Goal: Task Accomplishment & Management: Manage account settings

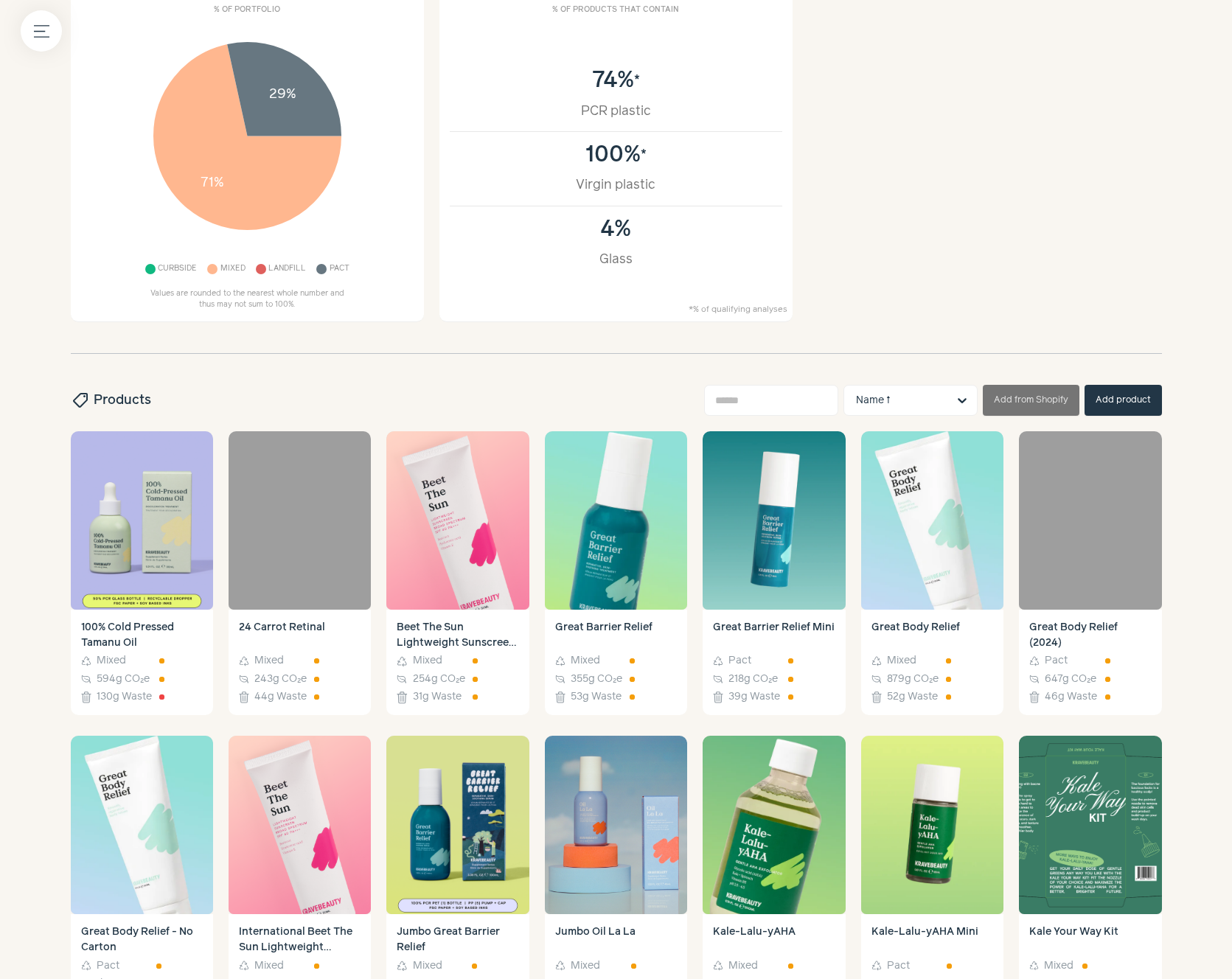
scroll to position [266, 0]
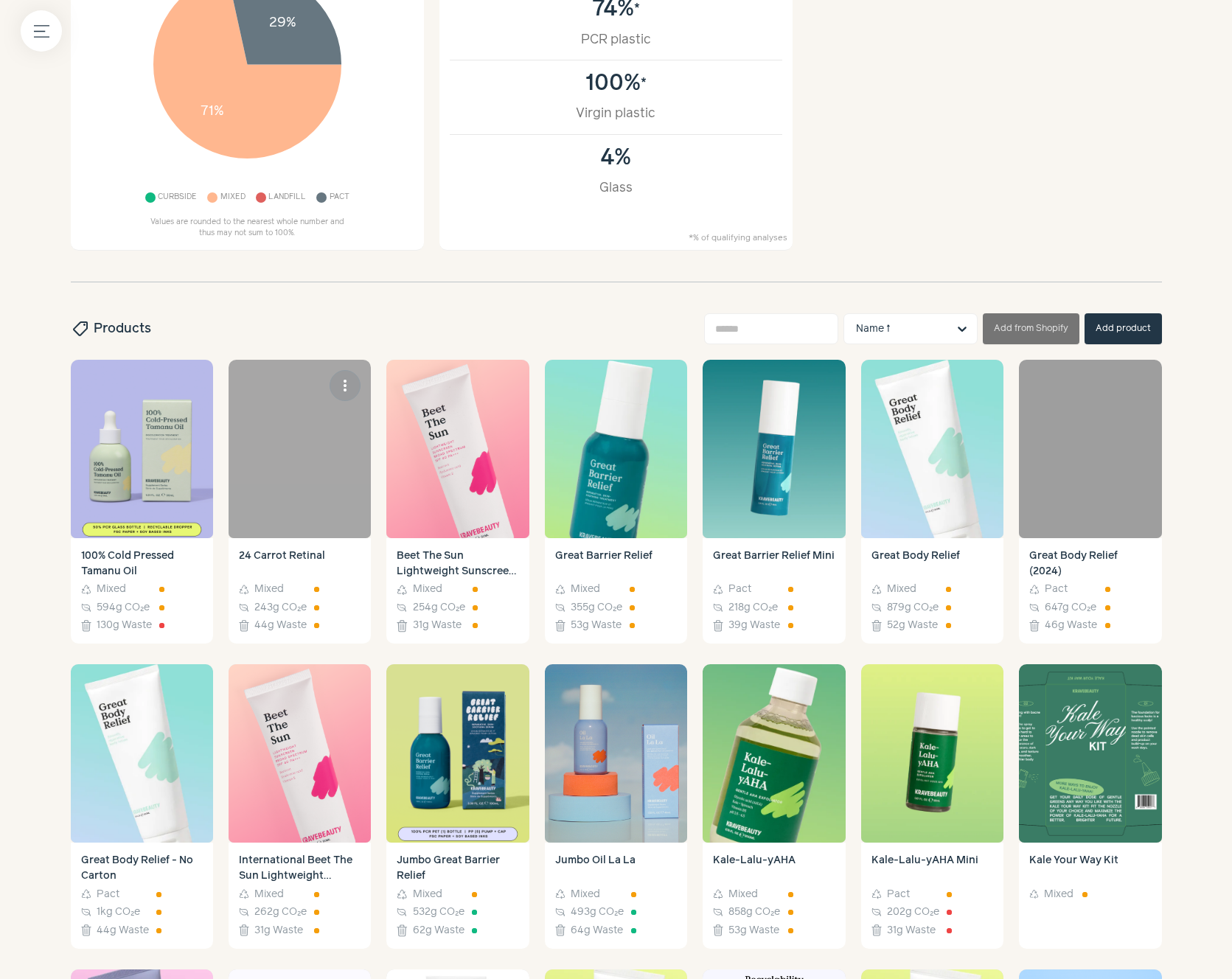
click at [316, 544] on link "24 Carrot Retinal Recycle Mixed Carbon 243g CO₂e Waste 44g Waste" at bounding box center [299, 591] width 142 height 106
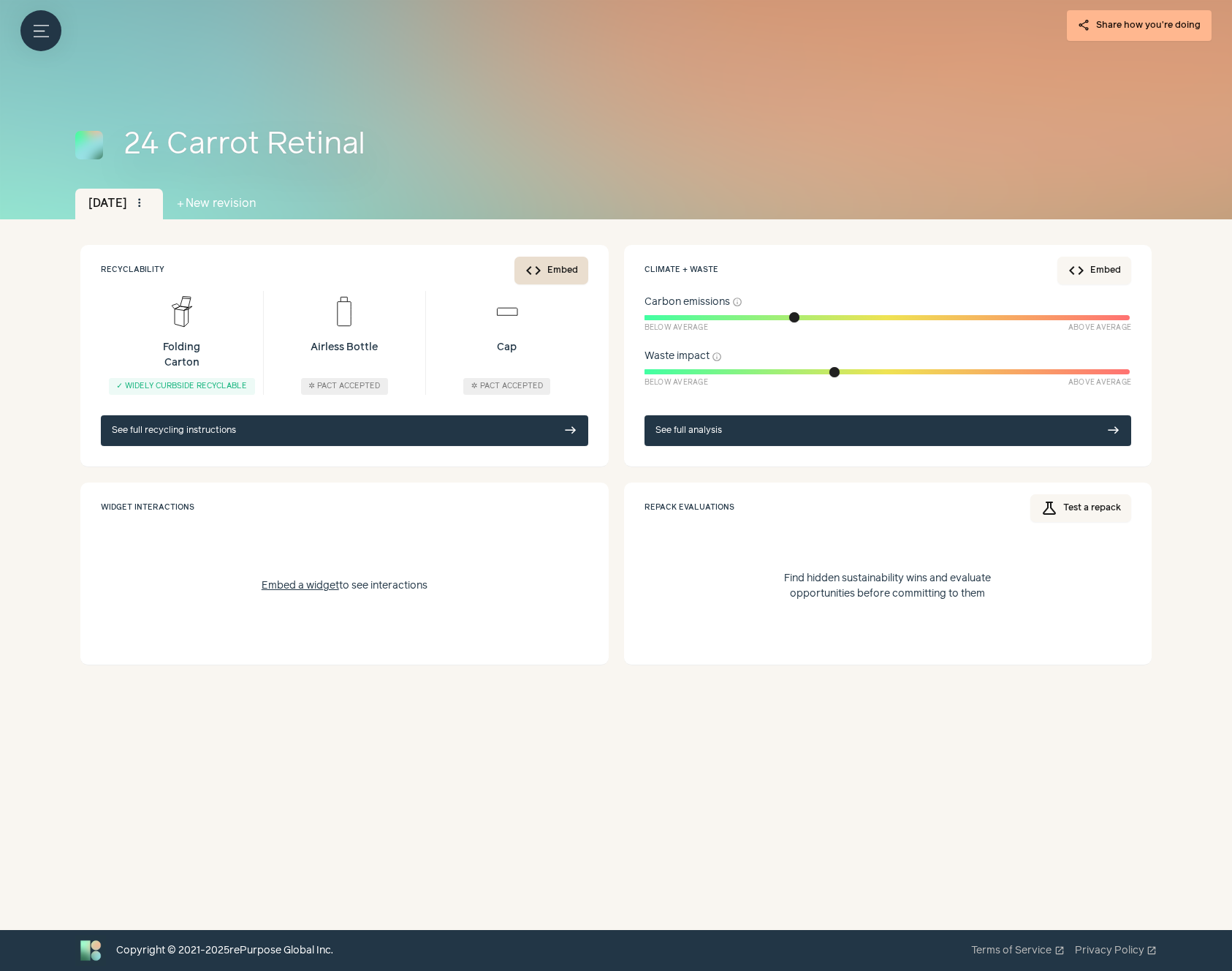
click at [565, 267] on button "code Embed" at bounding box center [551, 271] width 74 height 28
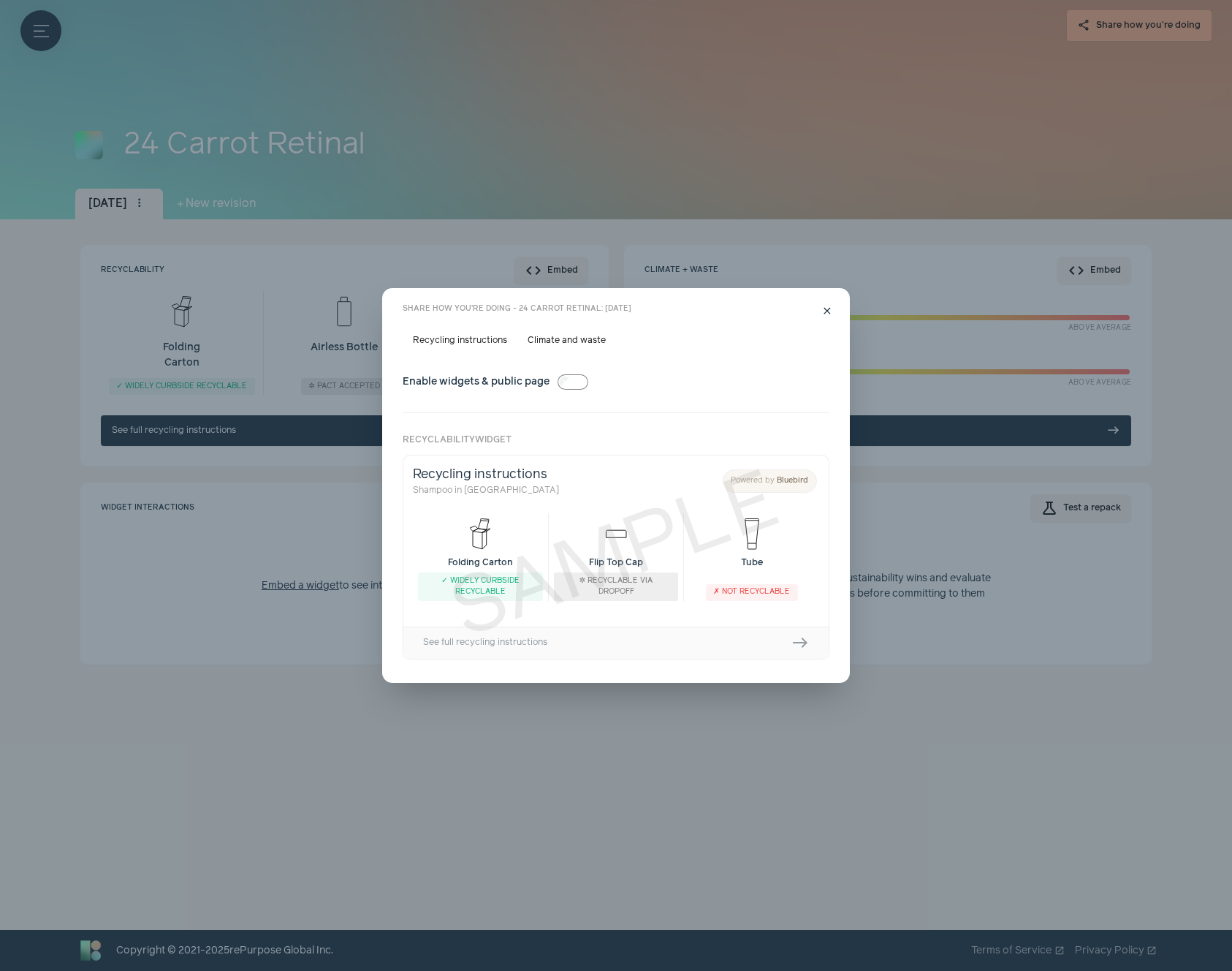
click at [570, 344] on label "Climate and waste" at bounding box center [567, 340] width 99 height 21
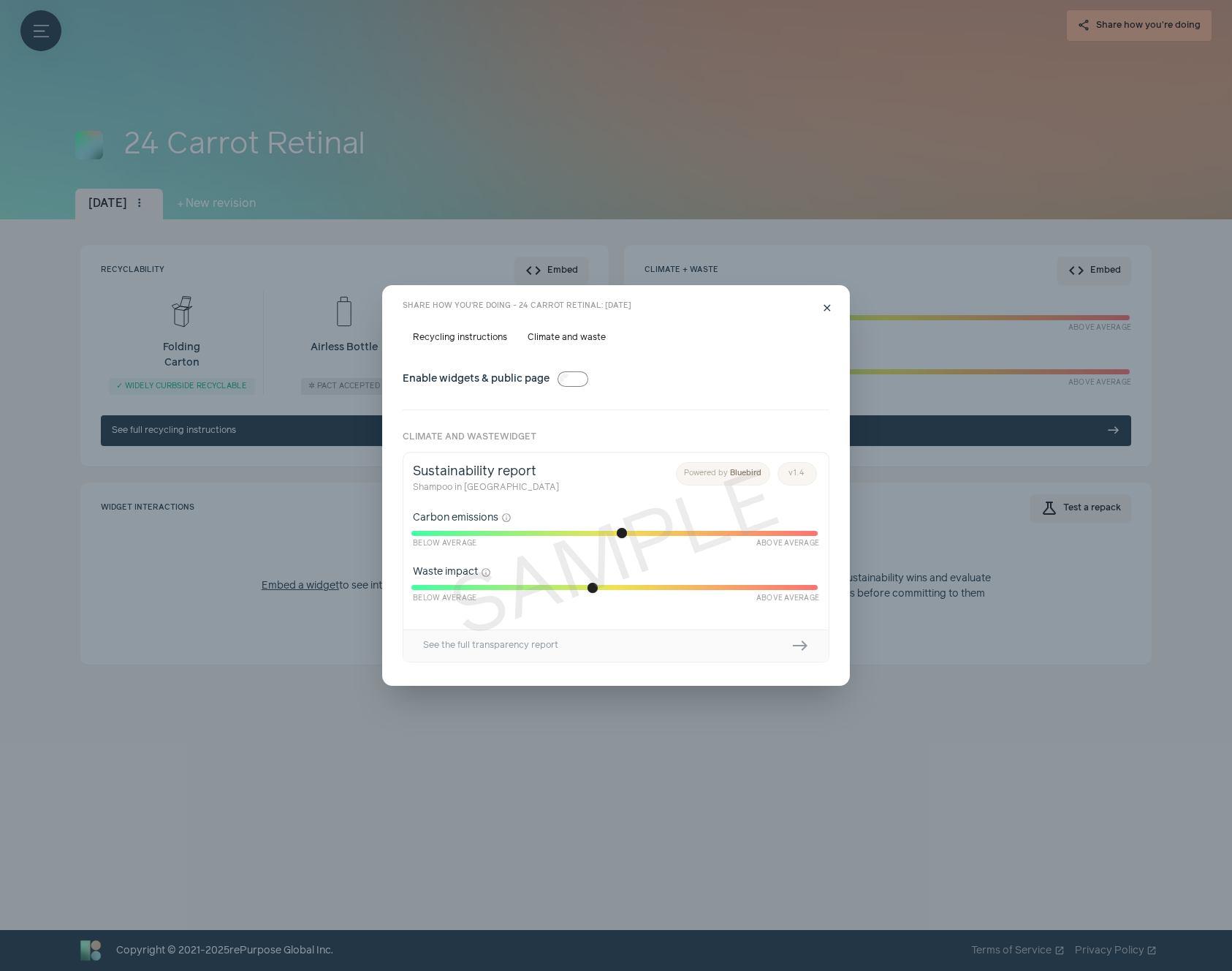
click at [478, 343] on label "Recycling instructions" at bounding box center [459, 338] width 115 height 21
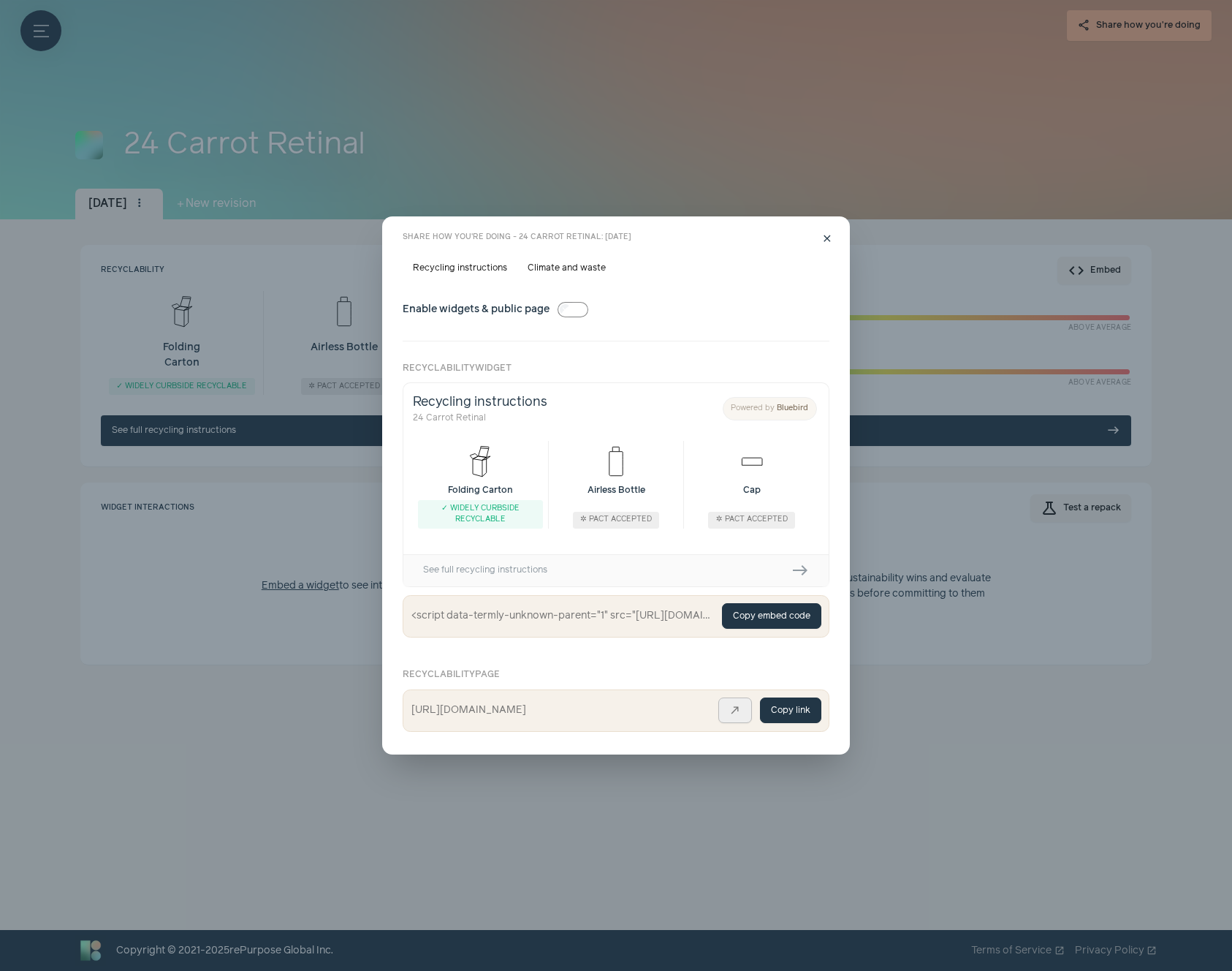
click at [734, 718] on link "north_east" at bounding box center [735, 710] width 34 height 25
click at [570, 300] on div "Enable widgets & public page" at bounding box center [495, 310] width 186 height 21
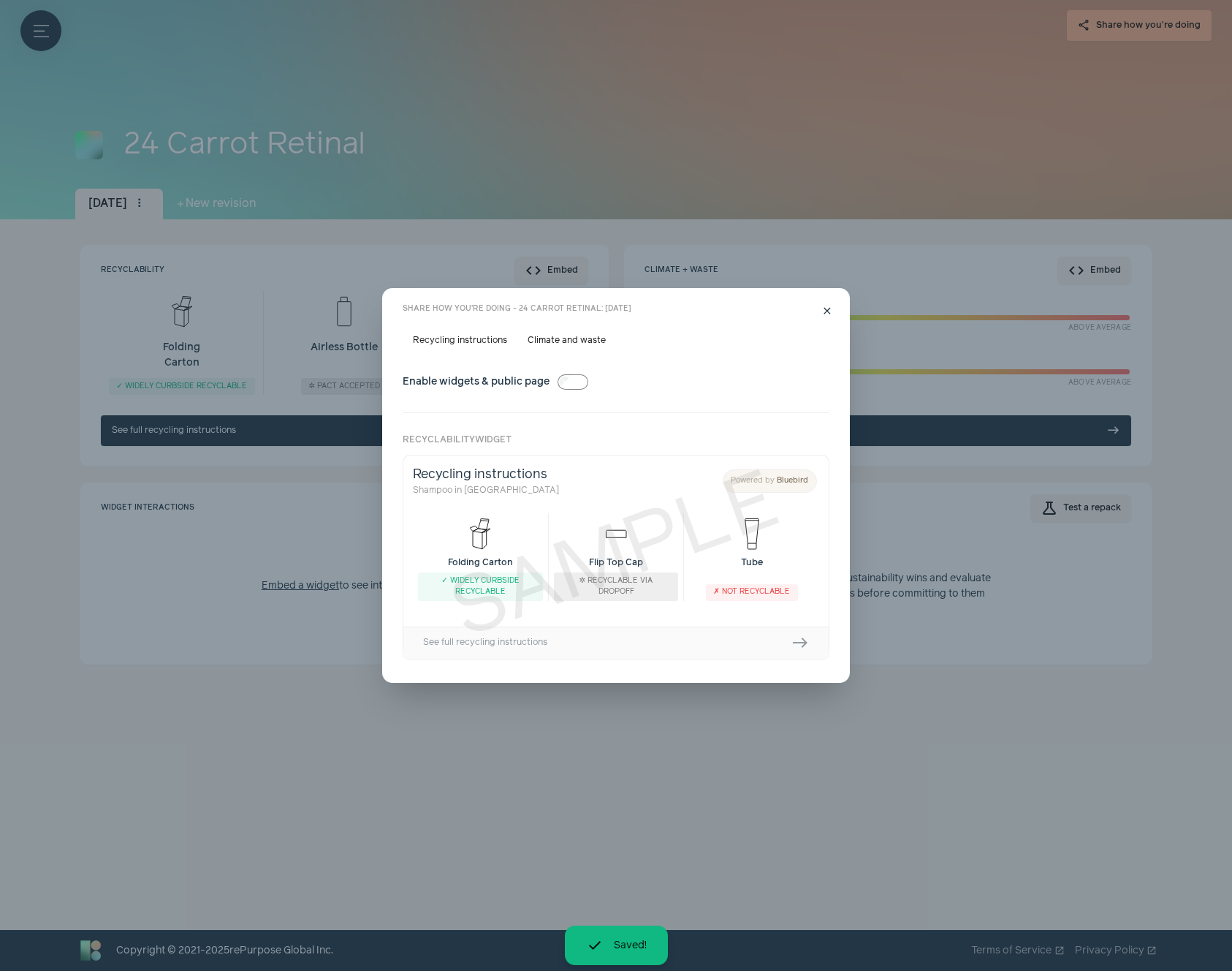
click at [567, 342] on label "Climate and waste" at bounding box center [567, 340] width 99 height 21
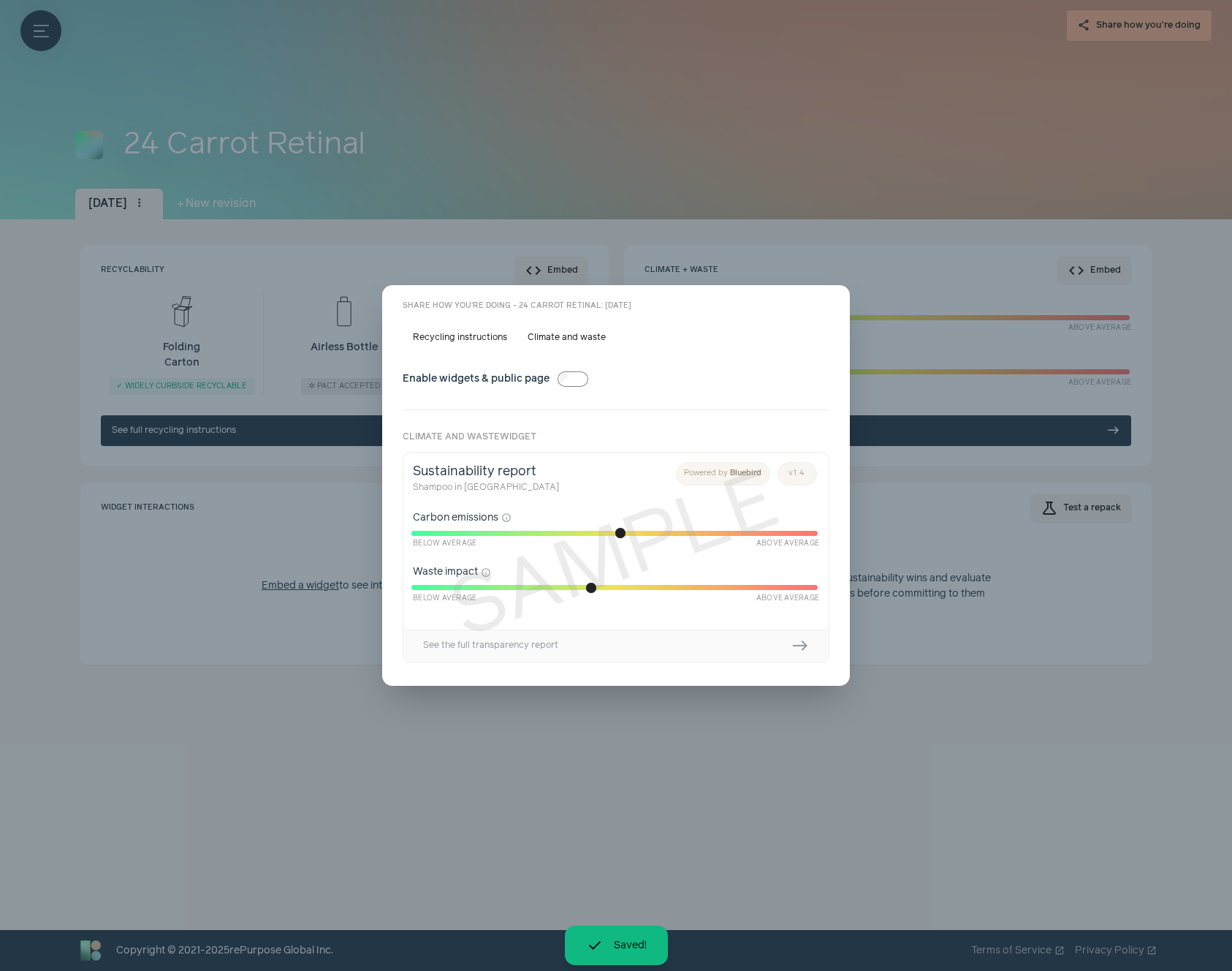
click at [820, 305] on button "close" at bounding box center [827, 308] width 21 height 21
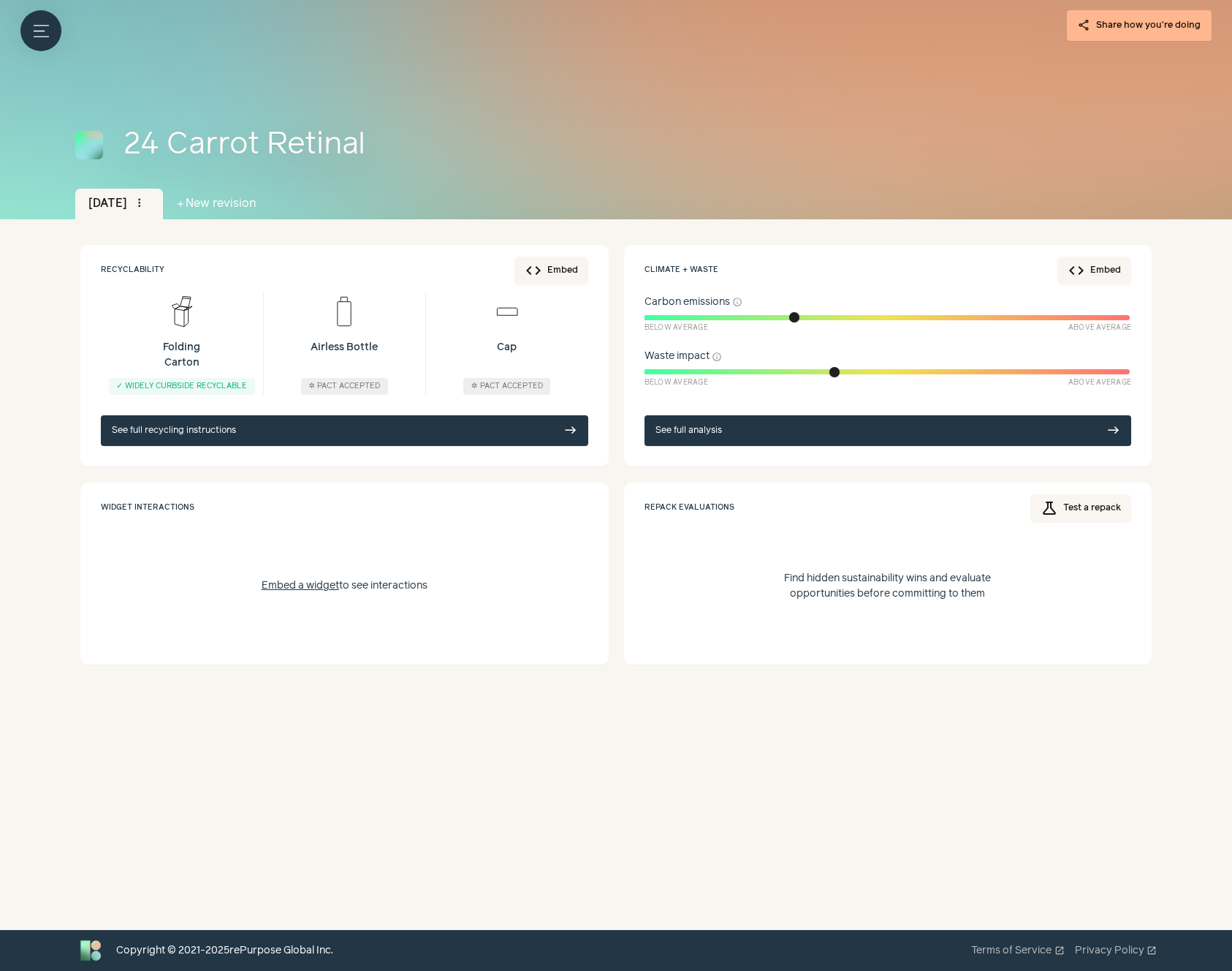
click at [428, 250] on div "Recyclability code Embed Folding Carton ✓ Widely curbside recyclable Airless Bo…" at bounding box center [344, 356] width 528 height 222
click at [146, 200] on span "more_vert" at bounding box center [139, 203] width 13 height 13
click at [194, 288] on link "edit Edit" at bounding box center [180, 295] width 100 height 31
click at [321, 585] on button "Embed a widget" at bounding box center [300, 586] width 77 height 15
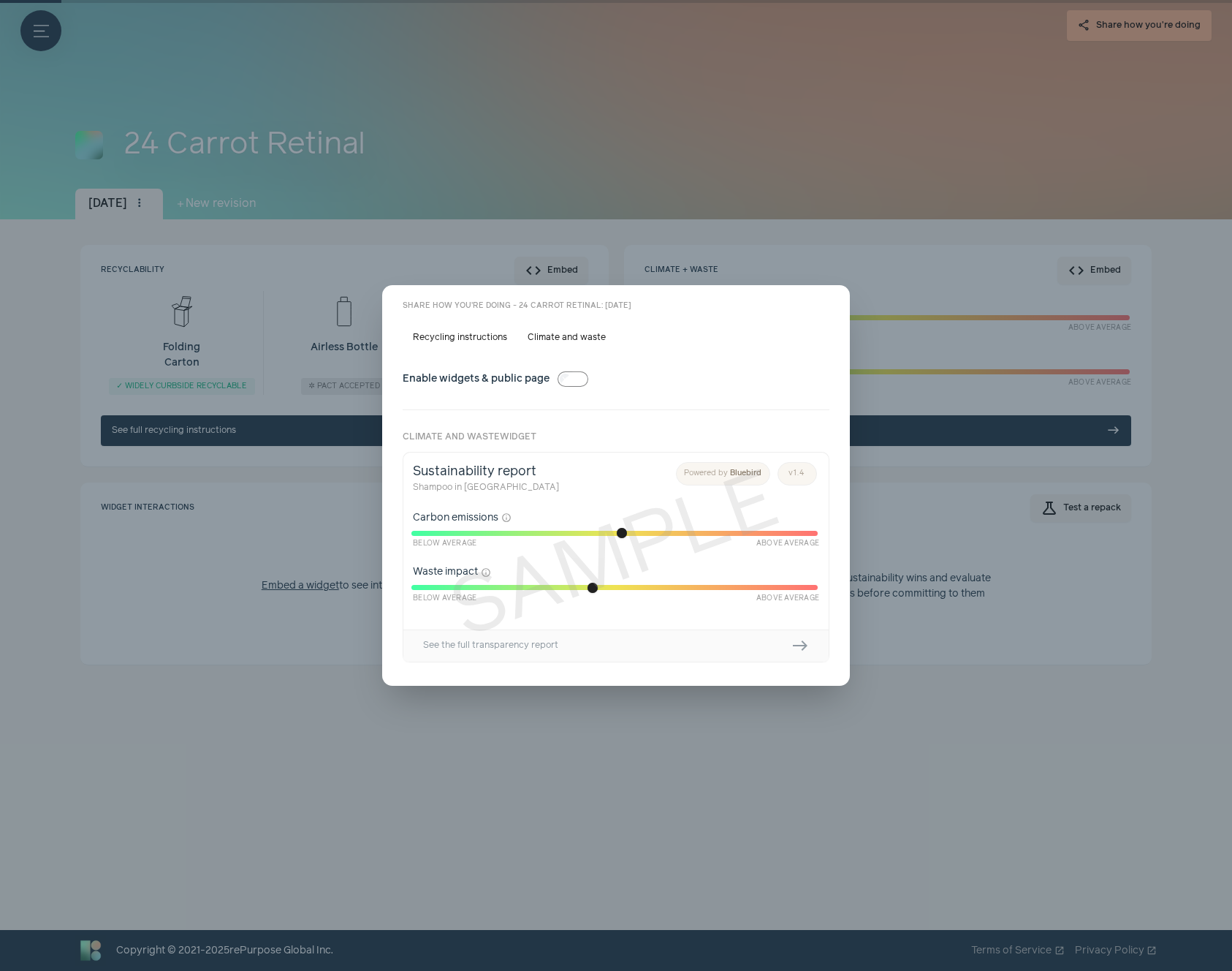
click at [830, 306] on span "close" at bounding box center [826, 308] width 12 height 12
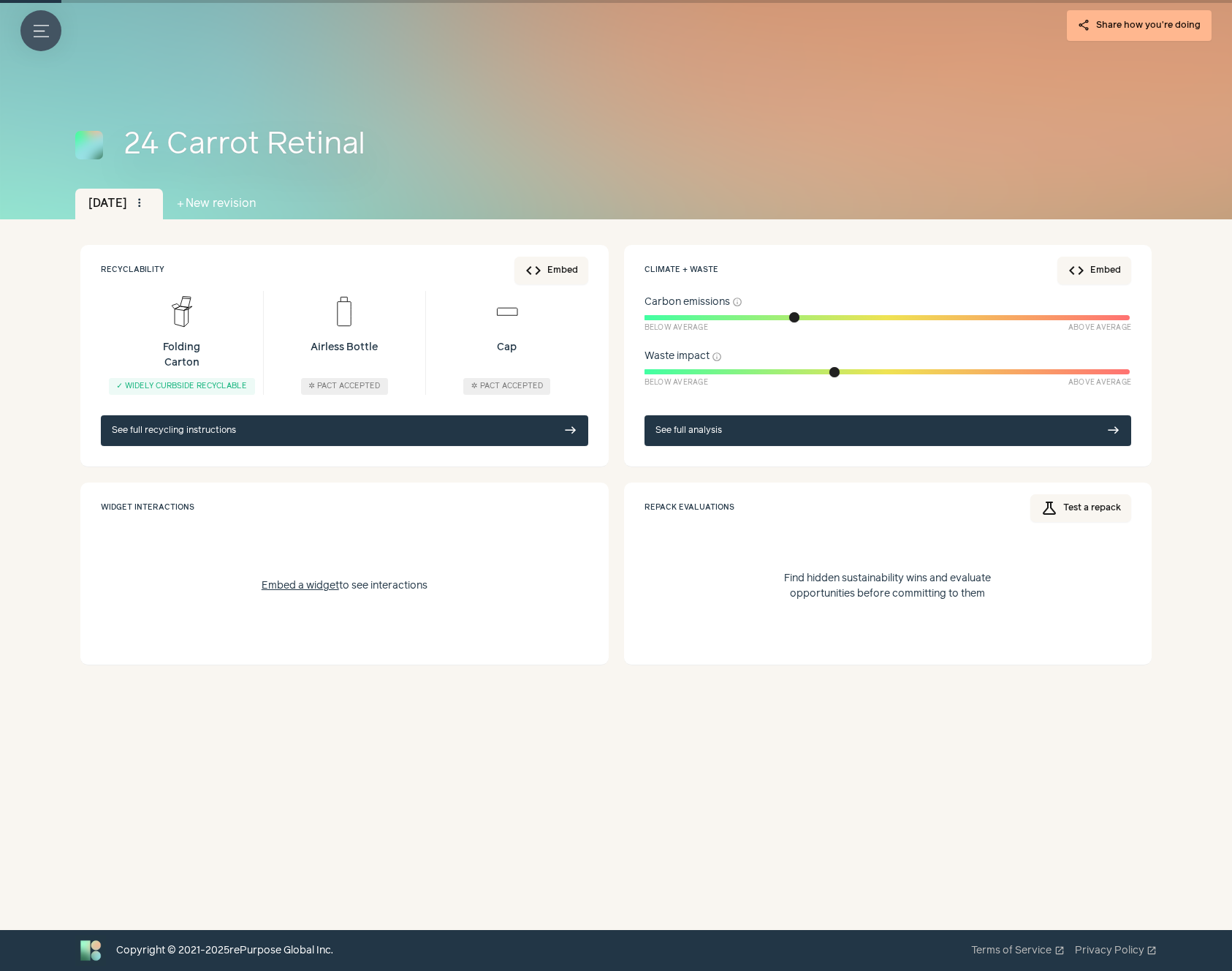
click at [47, 27] on icon "Menu button" at bounding box center [42, 31] width 15 height 15
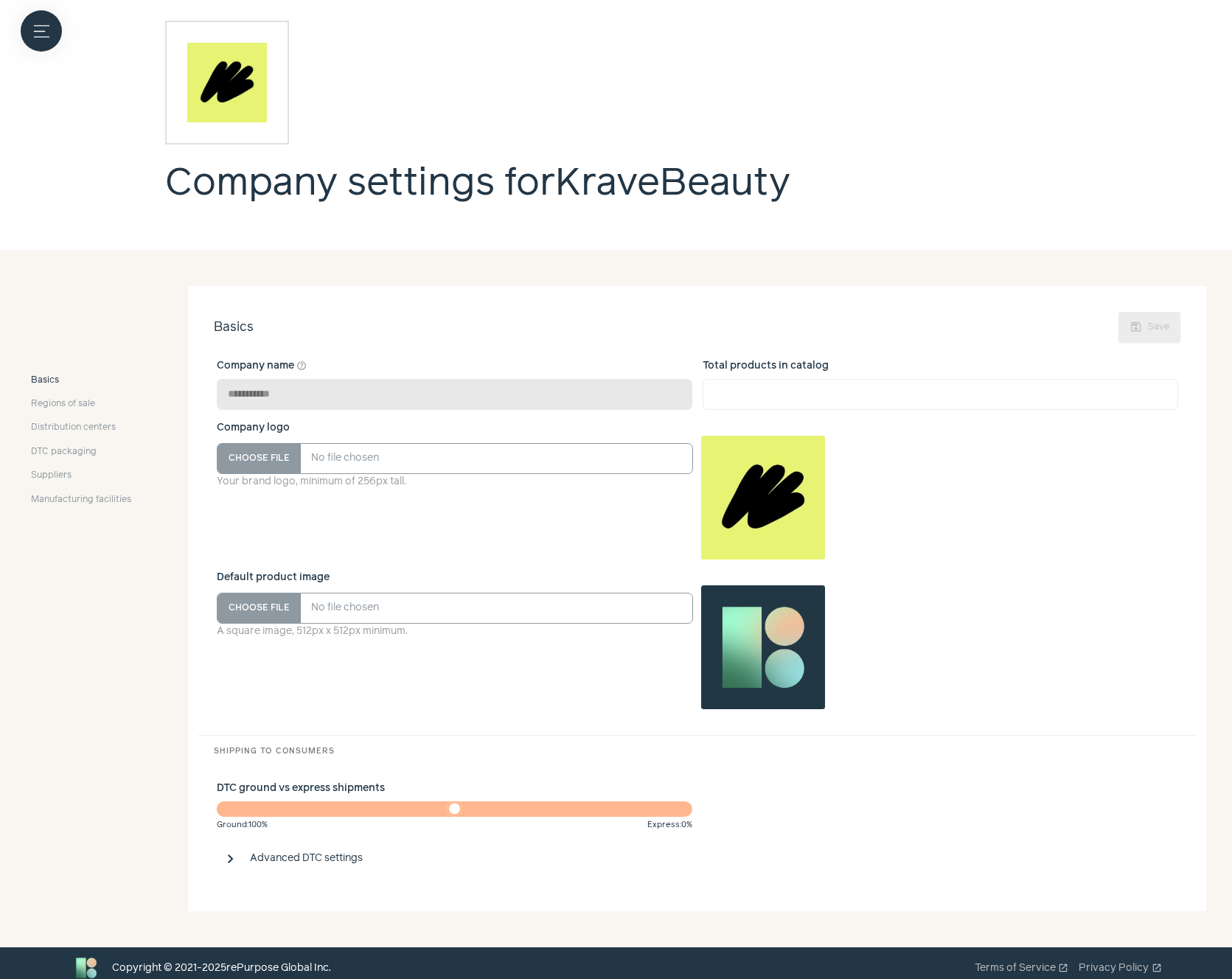
click at [562, 430] on label at bounding box center [616, 489] width 1232 height 979
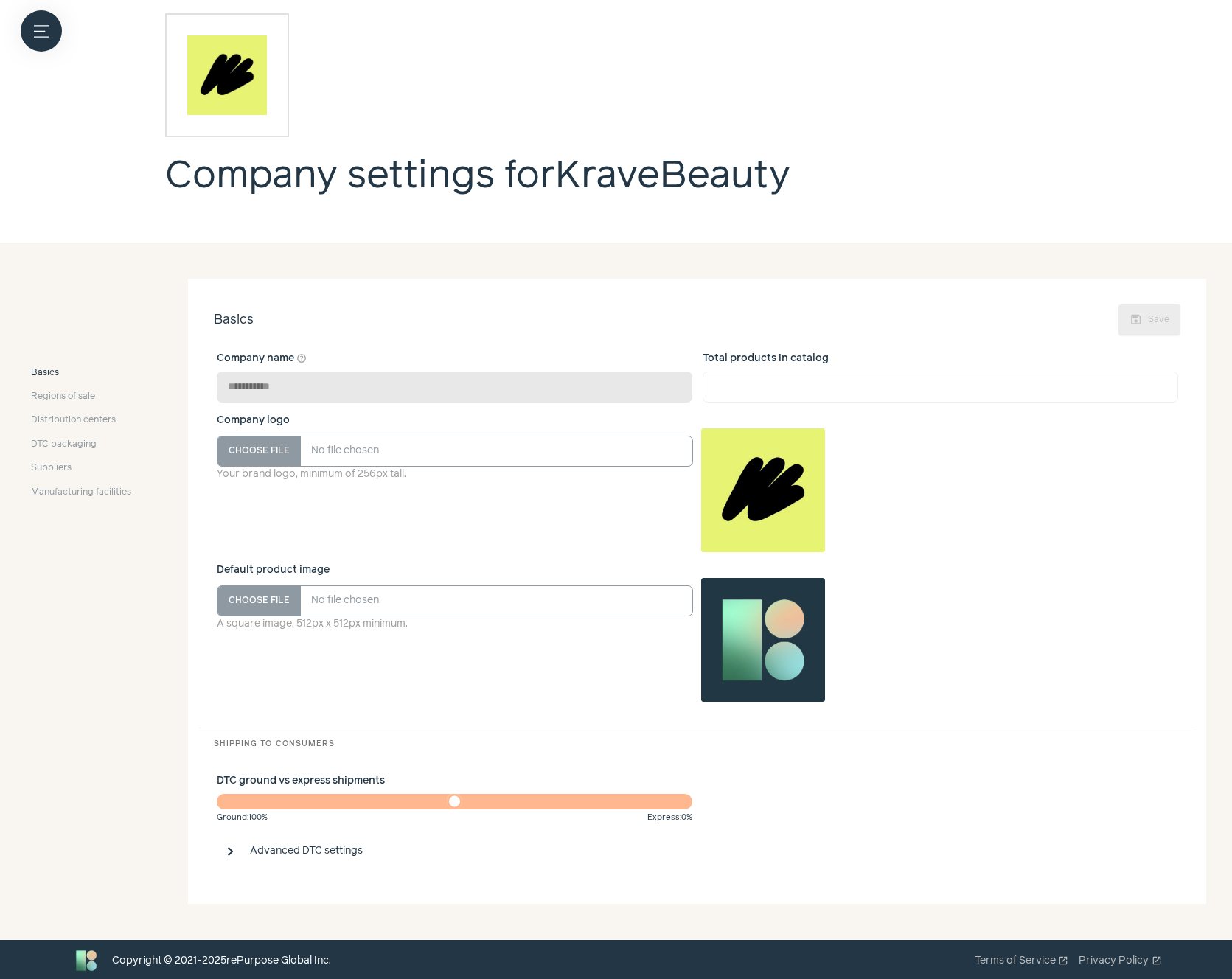
scroll to position [9, 0]
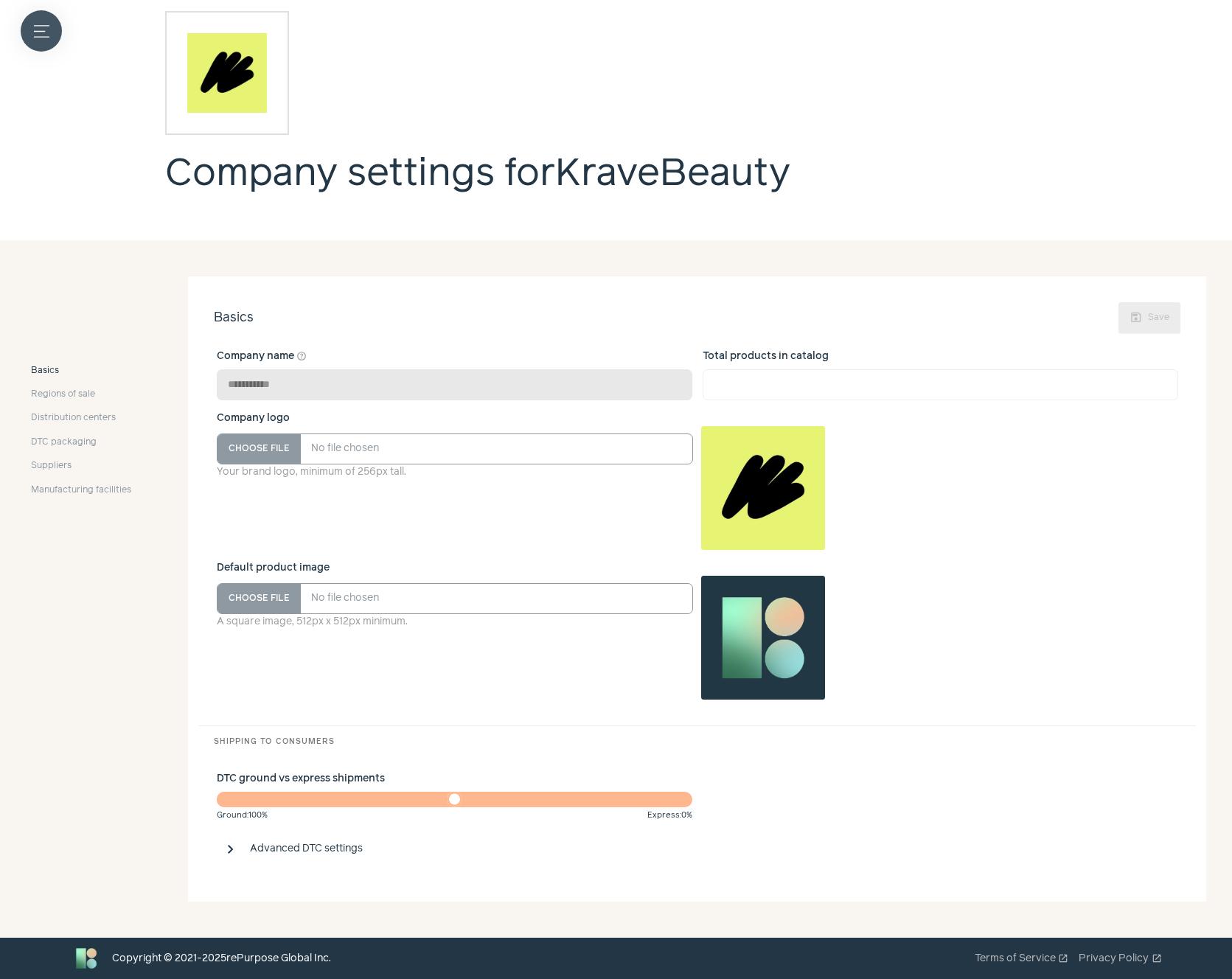
click at [35, 48] on button "Menu button" at bounding box center [41, 30] width 41 height 41
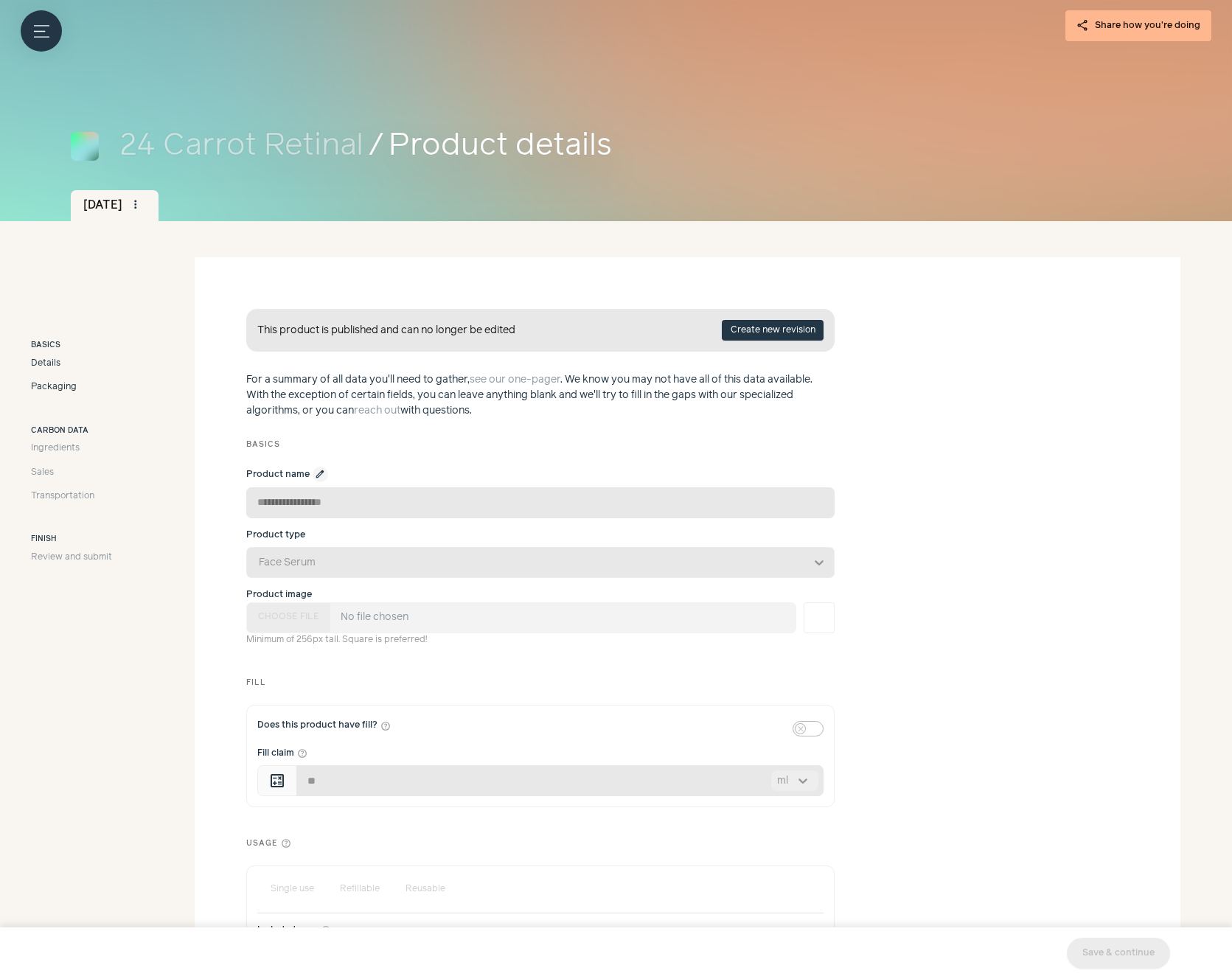
click at [54, 390] on span "Packaging" at bounding box center [54, 386] width 46 height 13
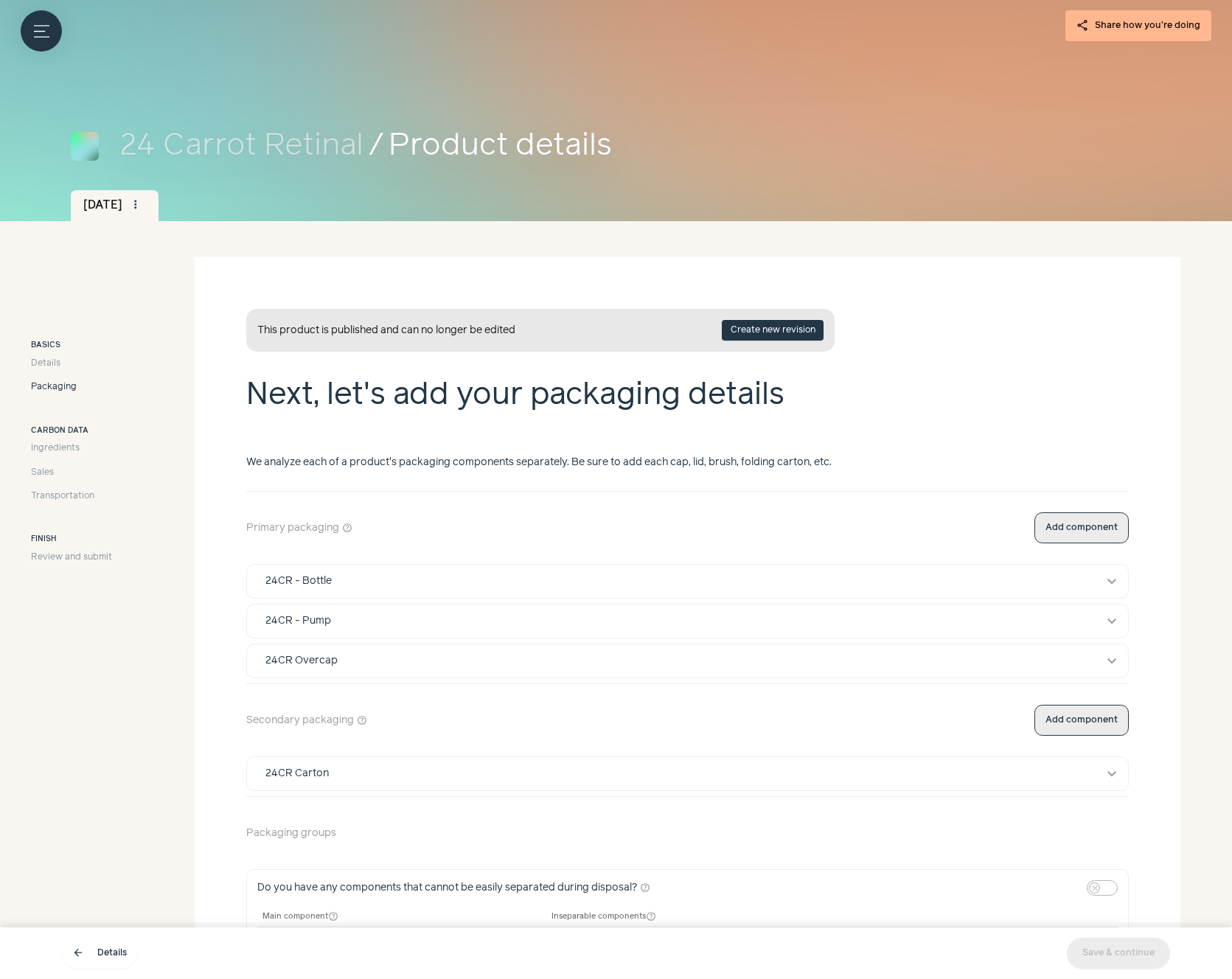
scroll to position [182, 0]
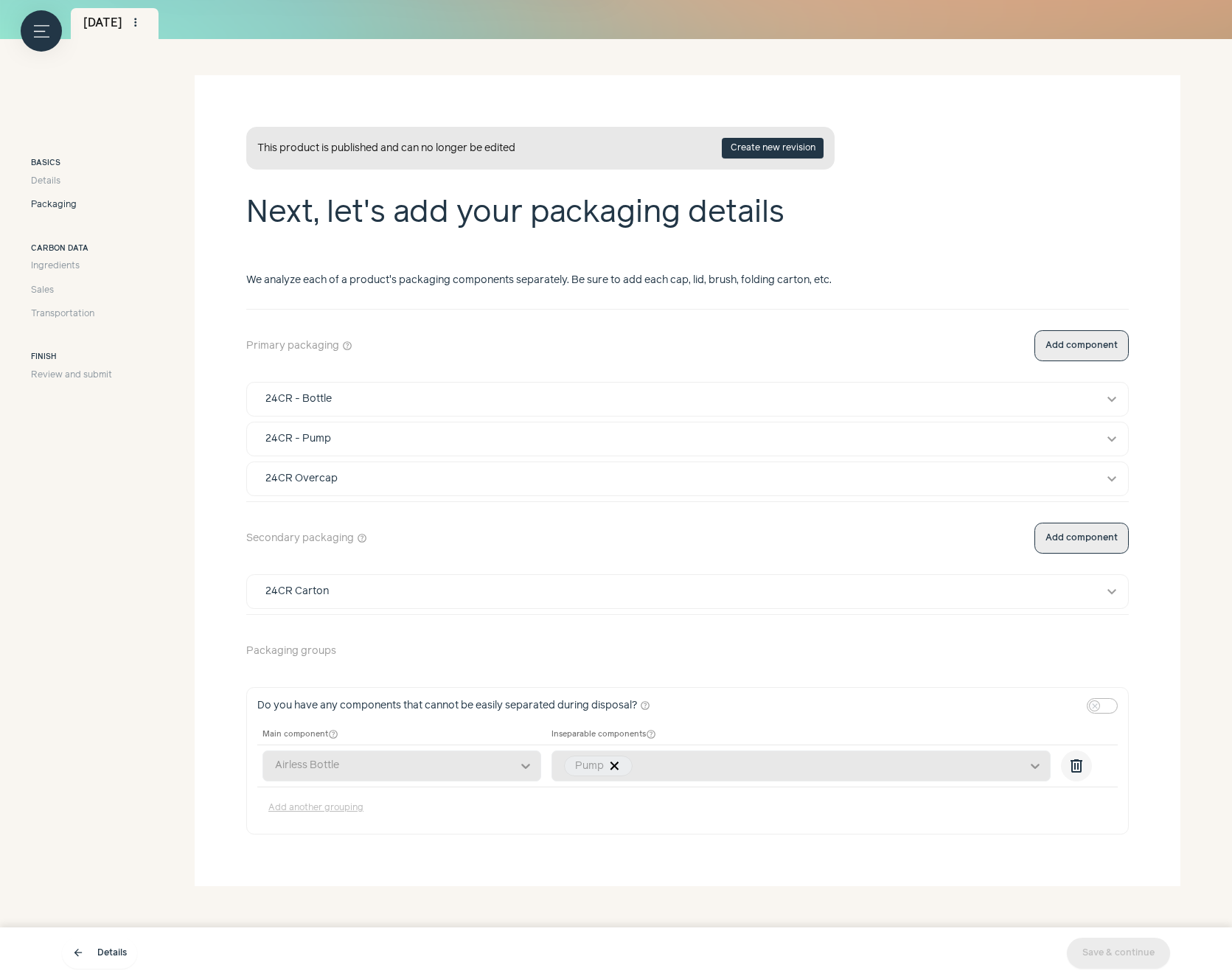
click at [58, 256] on div "Carbon data Ingredients Sales Transportation" at bounding box center [72, 282] width 81 height 78
click at [59, 266] on span "Ingredients" at bounding box center [55, 266] width 49 height 13
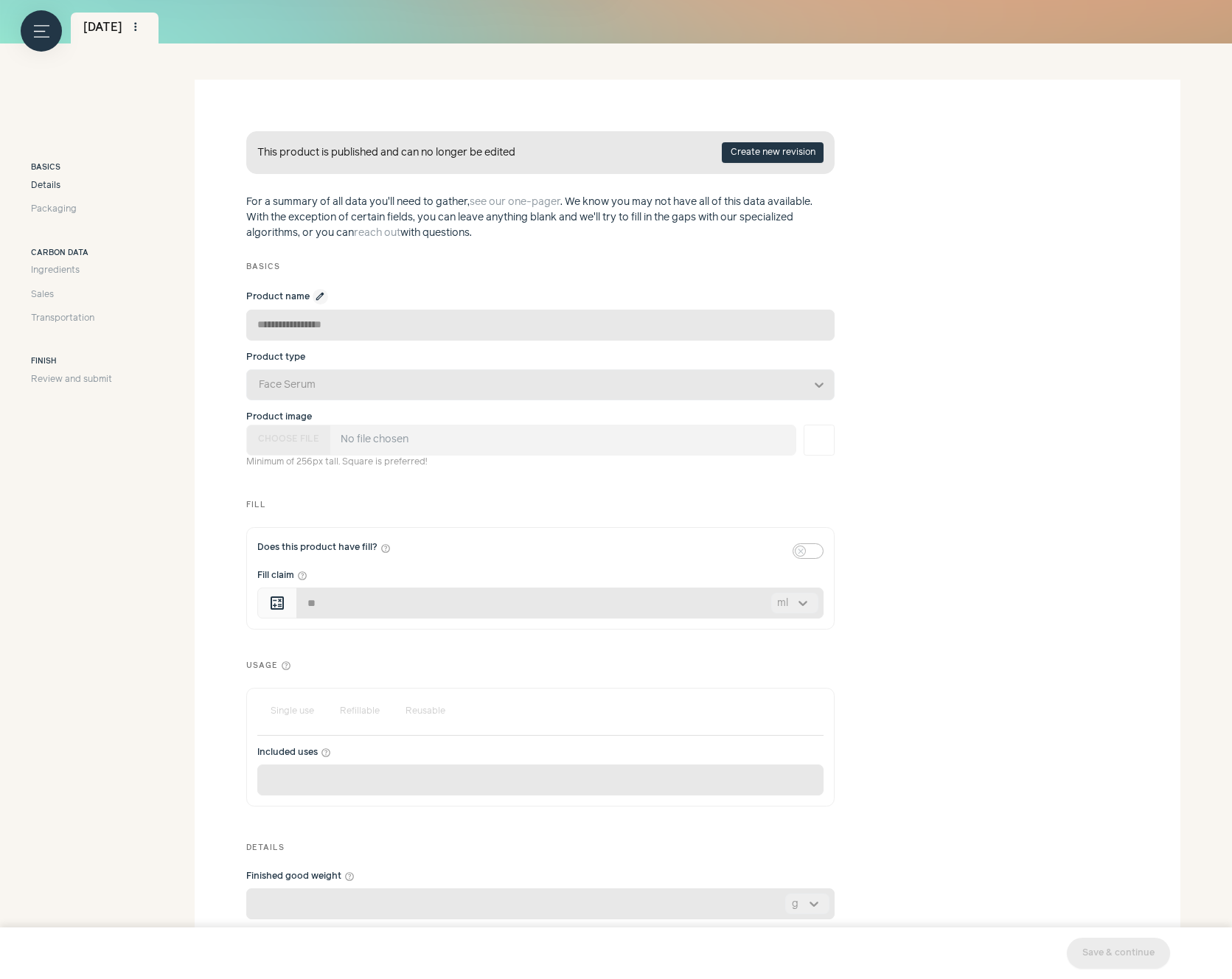
scroll to position [182, 0]
